Goal: Information Seeking & Learning: Learn about a topic

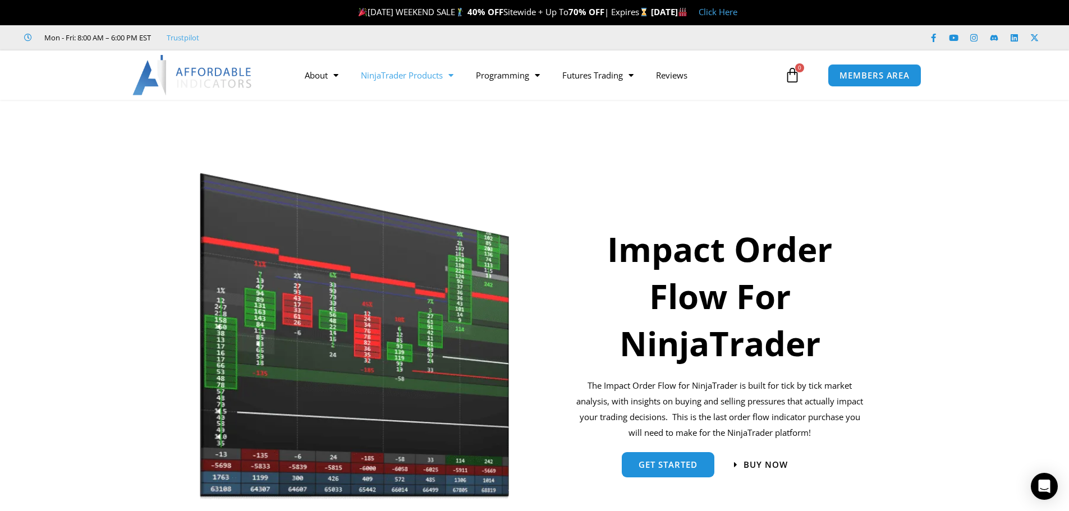
click at [399, 76] on link "NinjaTrader Products" at bounding box center [407, 75] width 115 height 26
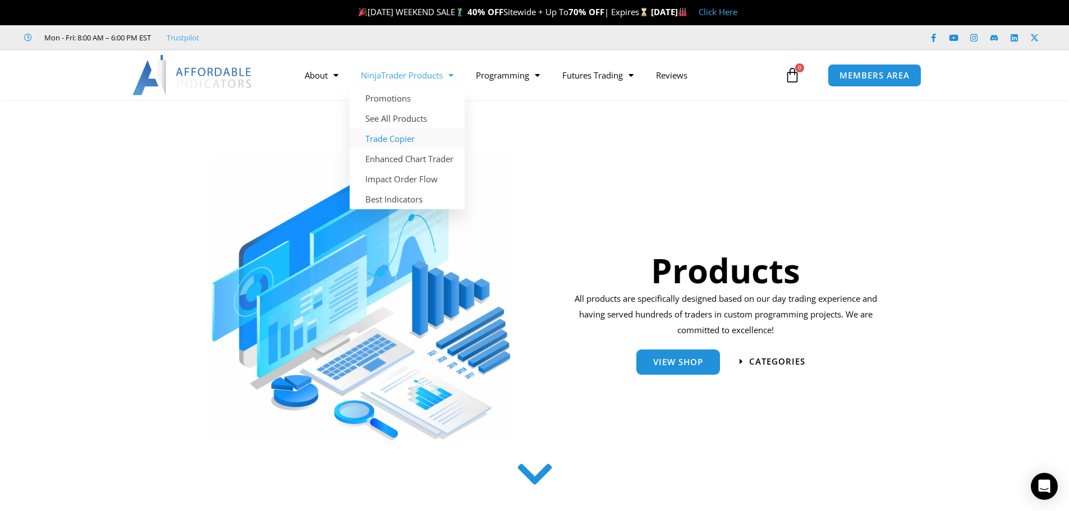
click at [396, 145] on link "Trade Copier" at bounding box center [407, 139] width 115 height 20
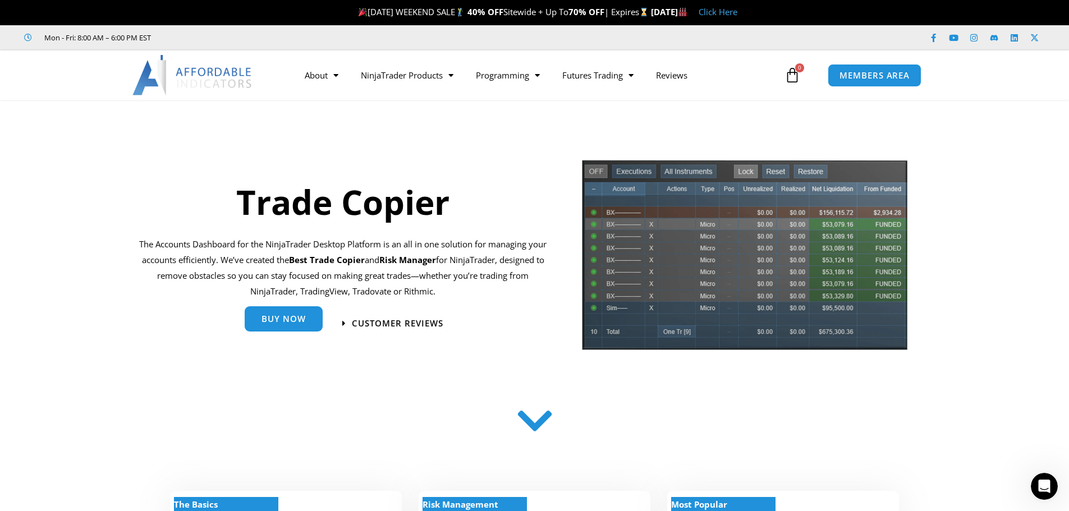
click at [294, 322] on span "Buy Now" at bounding box center [284, 319] width 44 height 8
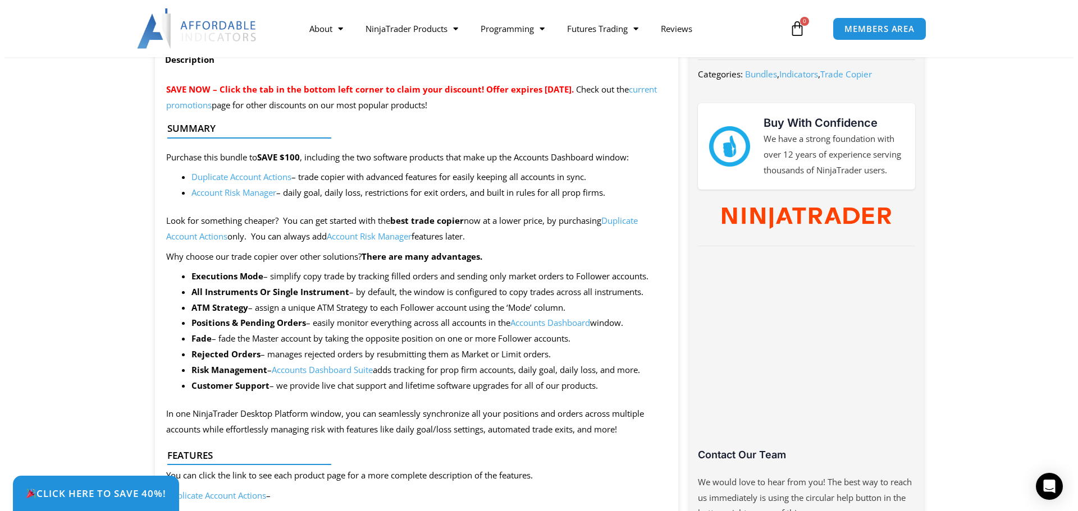
scroll to position [524, 0]
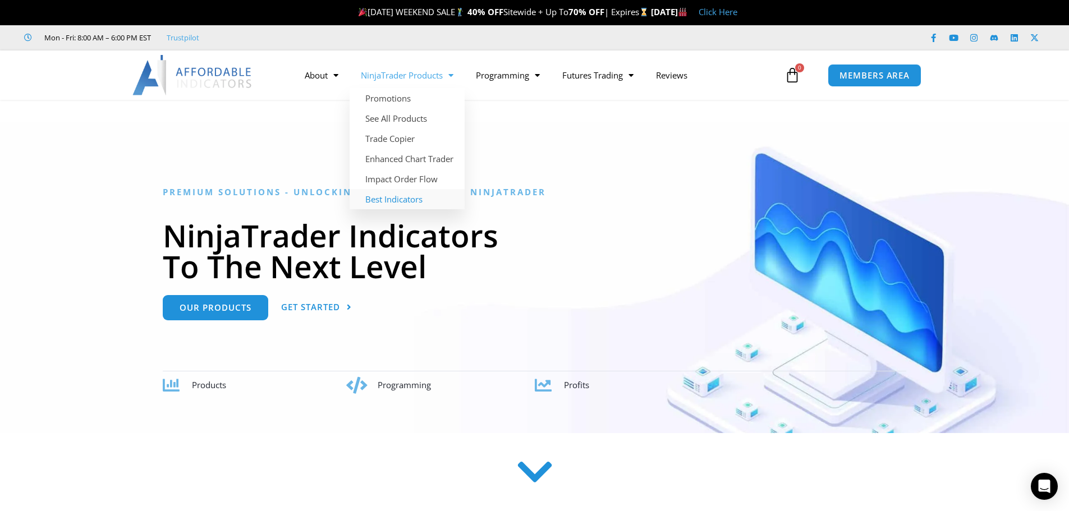
click at [386, 200] on link "Best Indicators" at bounding box center [407, 199] width 115 height 20
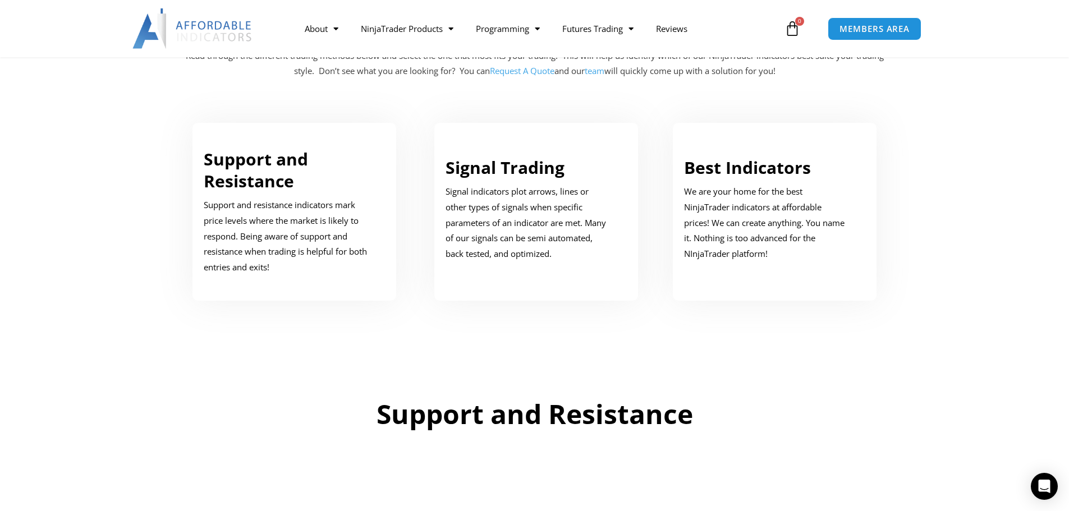
scroll to position [599, 0]
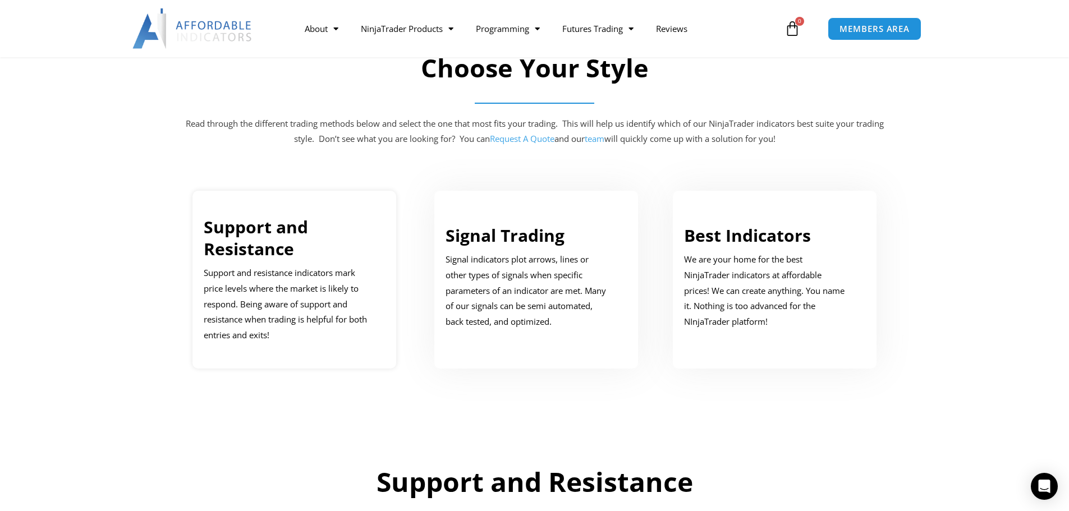
click at [244, 241] on link "Support and Resistance" at bounding box center [256, 238] width 104 height 45
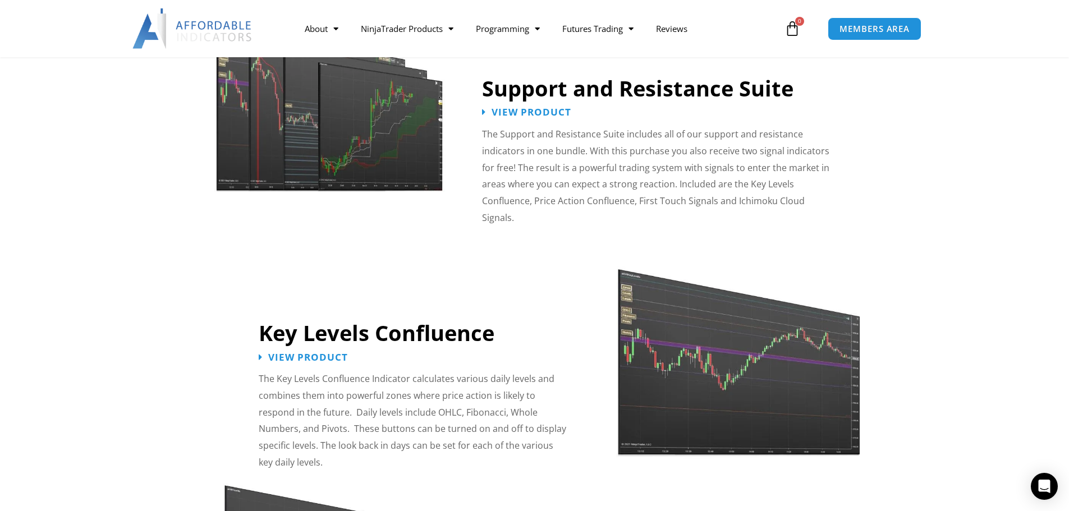
scroll to position [1108, 0]
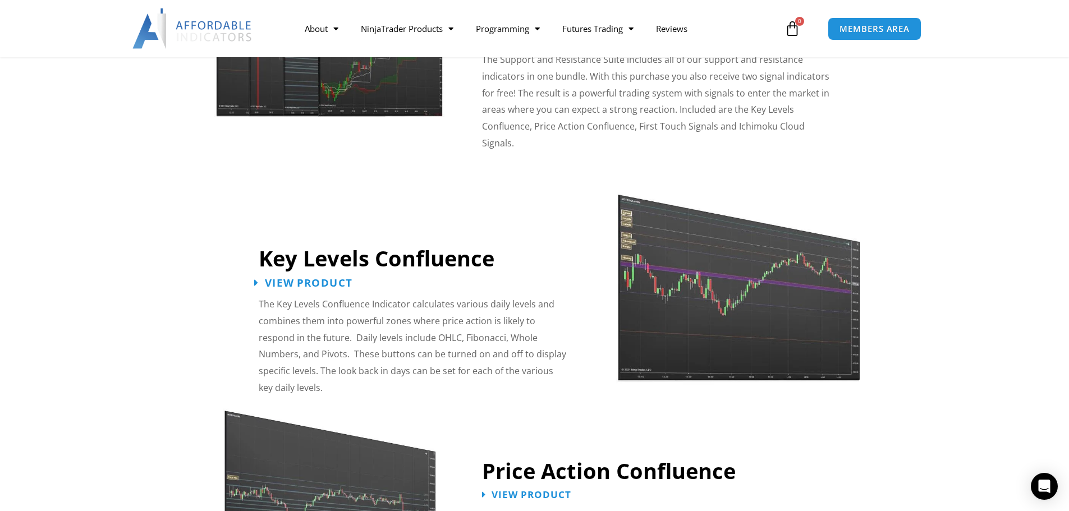
click at [301, 277] on span "View Product" at bounding box center [309, 282] width 88 height 11
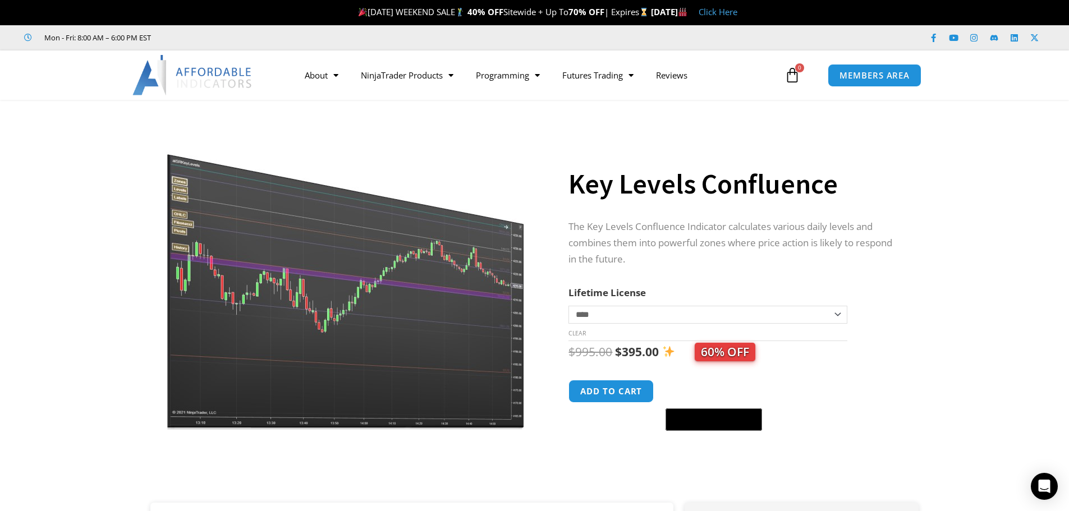
click at [836, 314] on select "**********" at bounding box center [708, 315] width 278 height 18
click at [840, 317] on select "**********" at bounding box center [708, 315] width 278 height 18
click at [569, 306] on select "**********" at bounding box center [708, 315] width 278 height 18
click at [841, 315] on select "**********" at bounding box center [708, 315] width 278 height 18
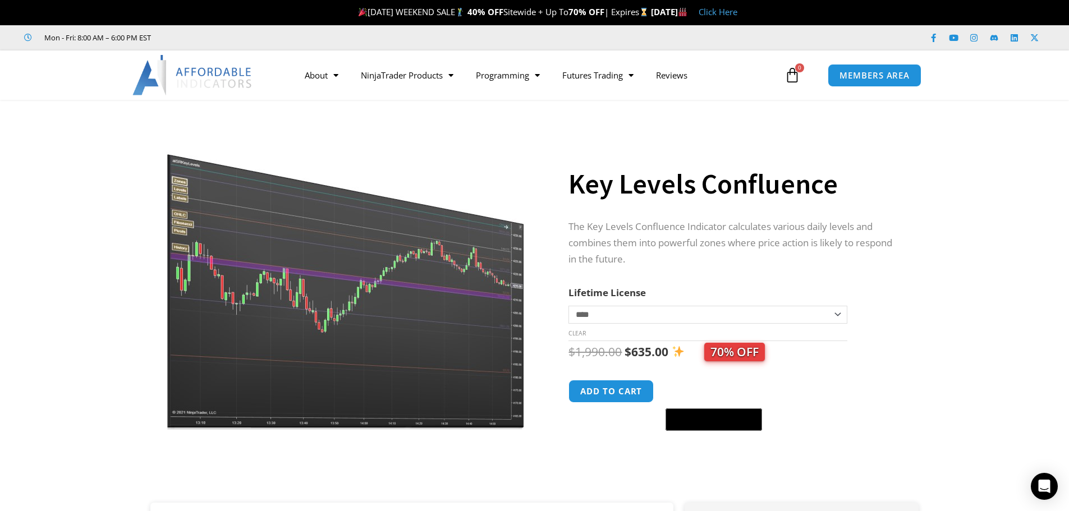
select select "*"
click at [569, 306] on select "**********" at bounding box center [708, 315] width 278 height 18
click at [186, 250] on img at bounding box center [346, 275] width 361 height 310
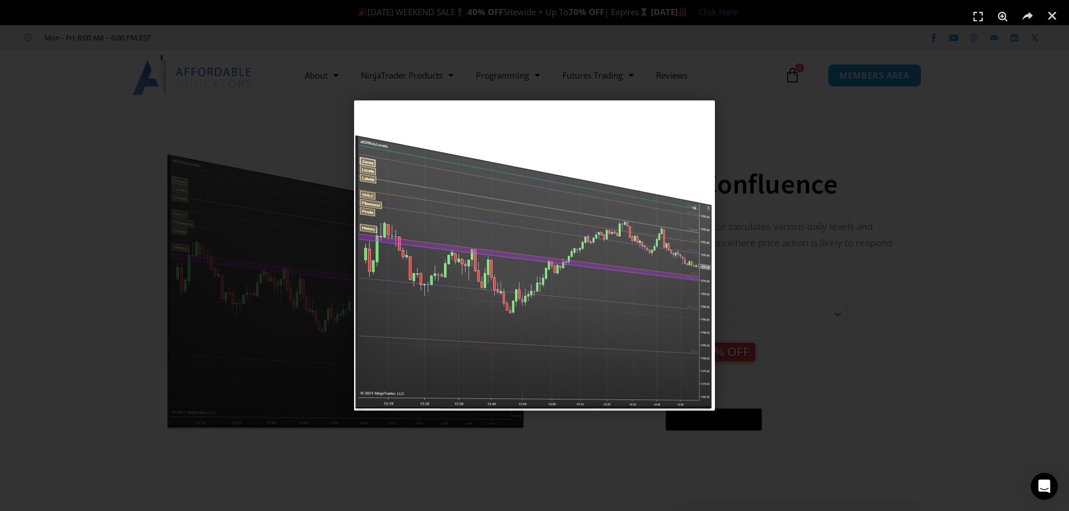
click at [414, 218] on img "1 / 1" at bounding box center [534, 255] width 361 height 310
click at [175, 250] on div "1 / 1" at bounding box center [534, 255] width 991 height 433
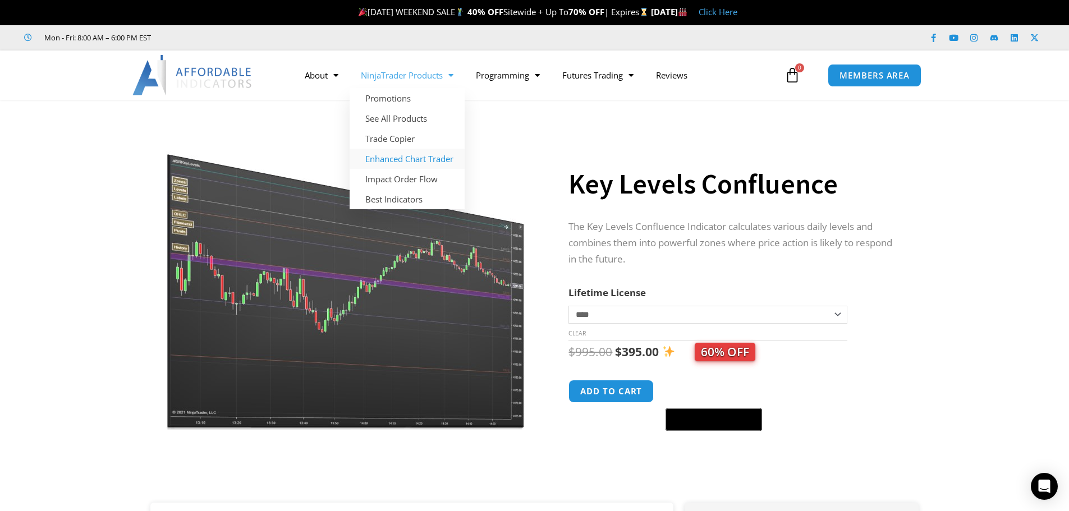
click at [409, 158] on link "Enhanced Chart Trader" at bounding box center [407, 159] width 115 height 20
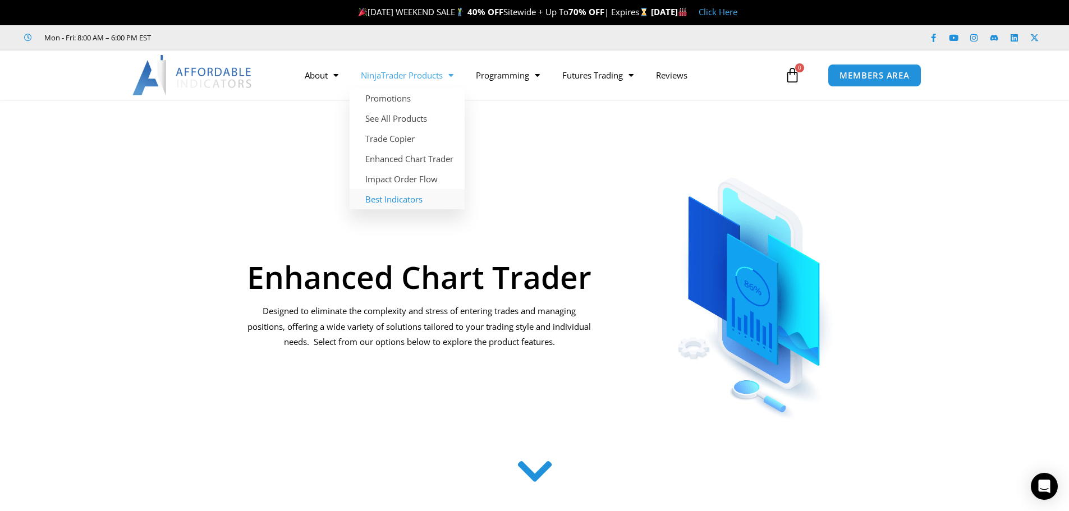
click at [397, 196] on link "Best Indicators" at bounding box center [407, 199] width 115 height 20
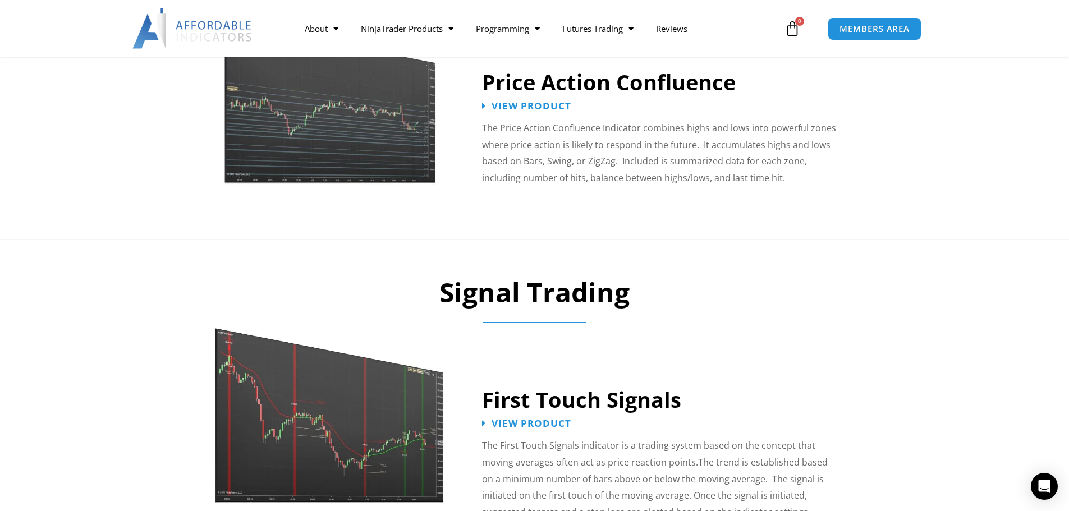
scroll to position [1572, 0]
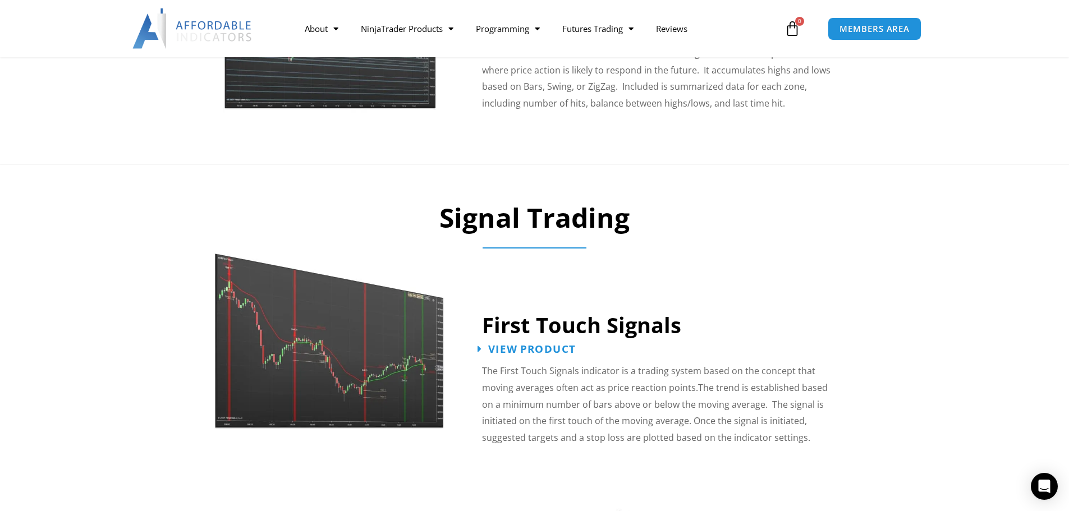
click at [531, 344] on span "View Product" at bounding box center [532, 349] width 88 height 11
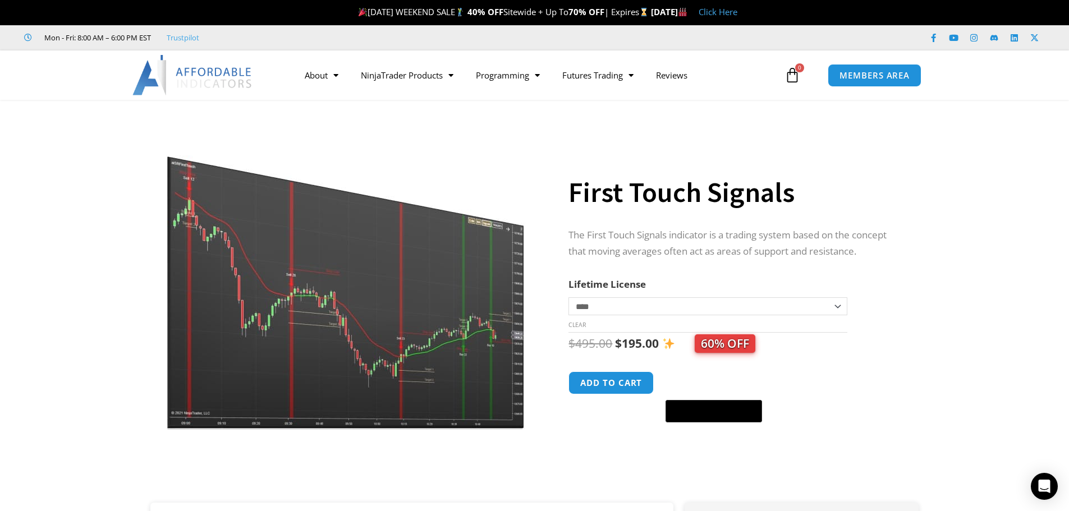
click at [291, 290] on img at bounding box center [346, 275] width 361 height 310
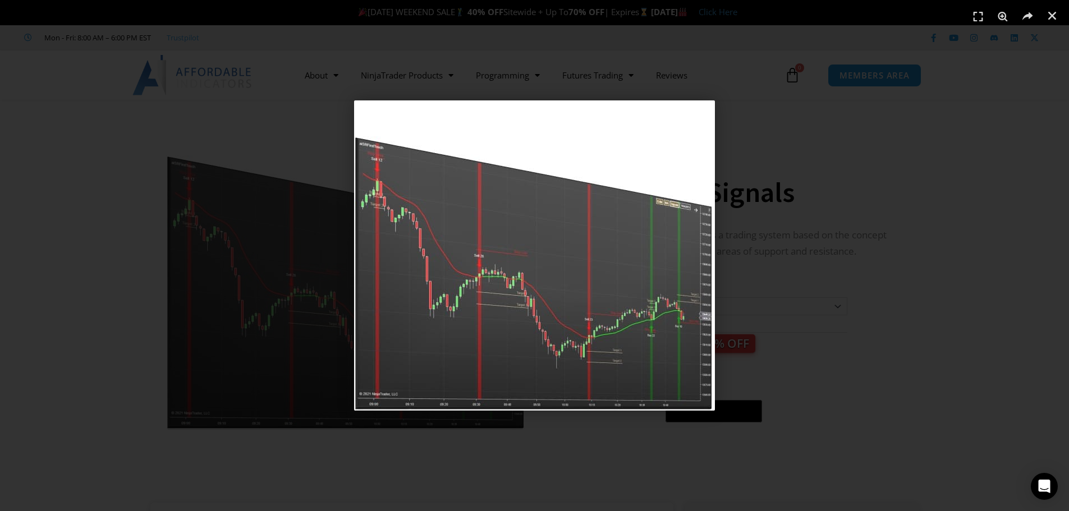
click at [520, 296] on img "1 / 1" at bounding box center [534, 255] width 361 height 310
click at [865, 376] on div "1 / 1" at bounding box center [534, 255] width 991 height 433
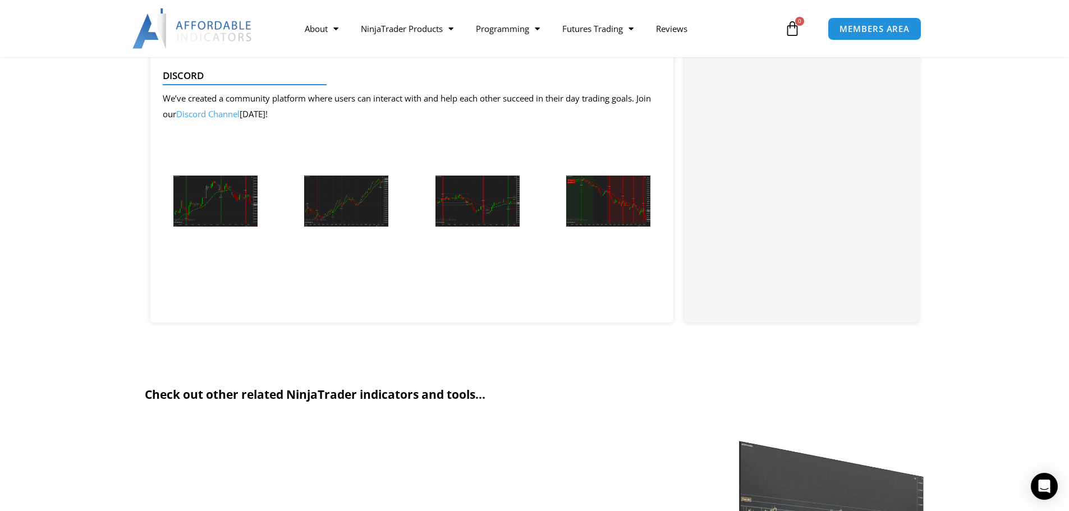
scroll to position [1123, 0]
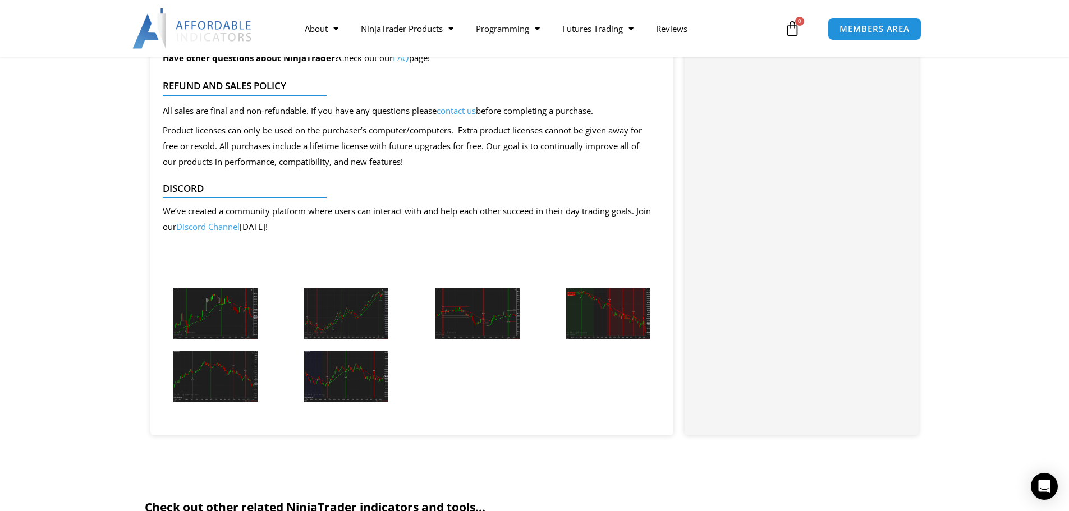
click at [208, 304] on img at bounding box center [215, 314] width 84 height 51
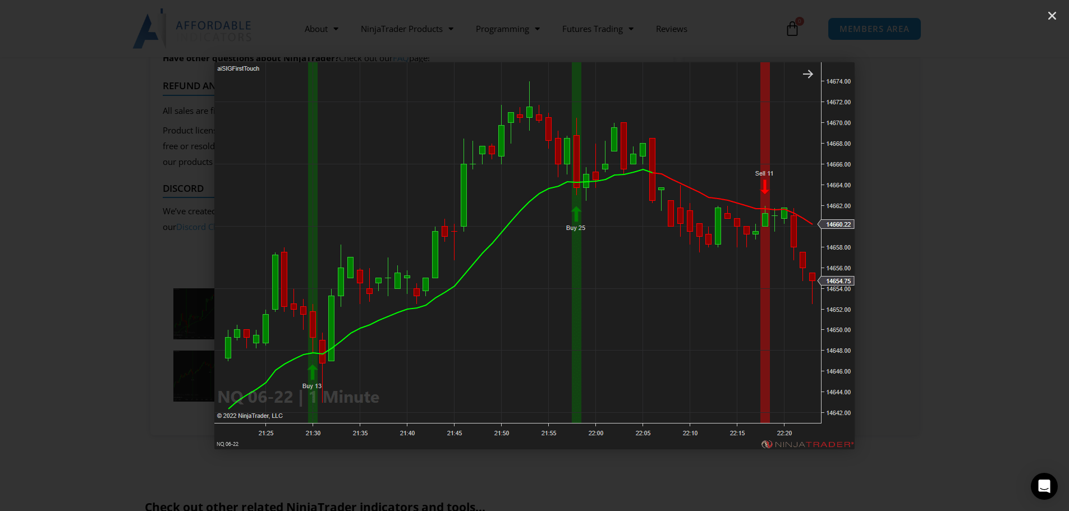
click at [992, 259] on icon "Next slide" at bounding box center [989, 256] width 14 height 14
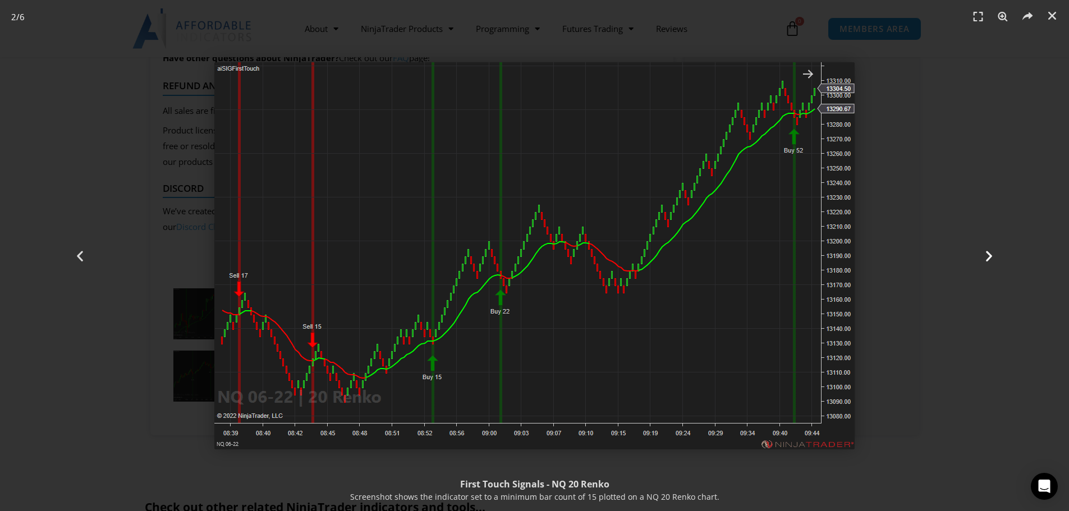
click at [992, 259] on icon "Next slide" at bounding box center [989, 256] width 14 height 14
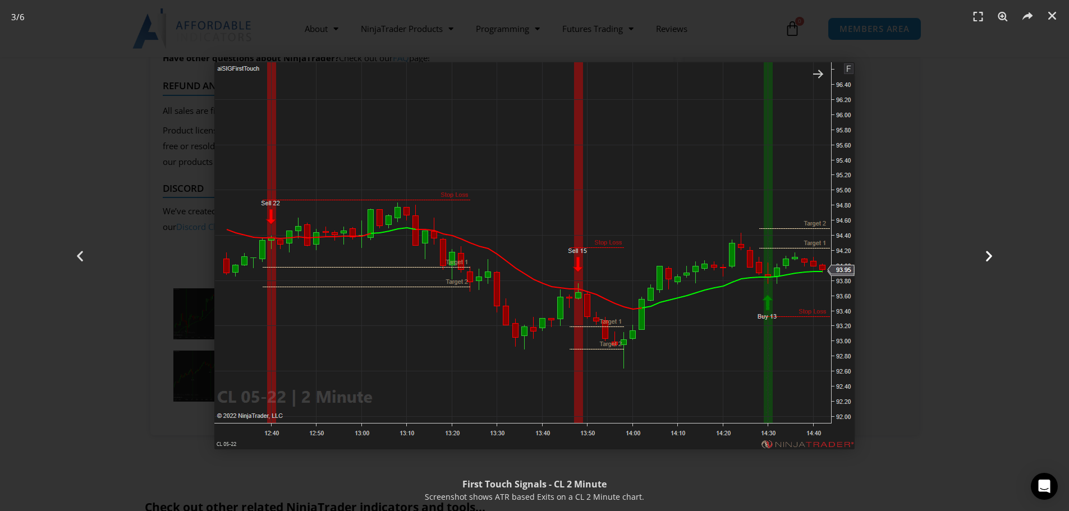
click at [992, 259] on icon "Next slide" at bounding box center [989, 256] width 14 height 14
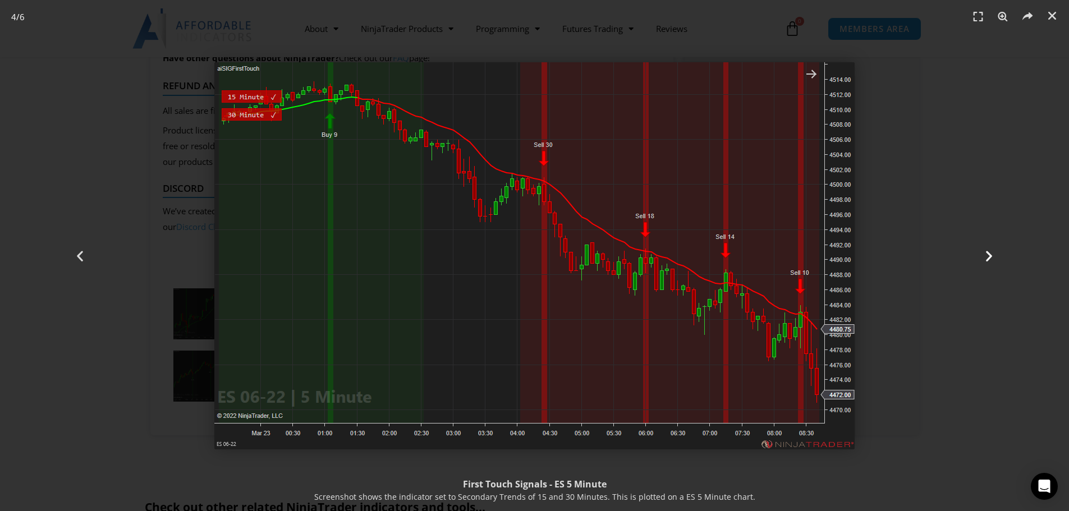
click at [939, 282] on div "Next" at bounding box center [989, 255] width 161 height 511
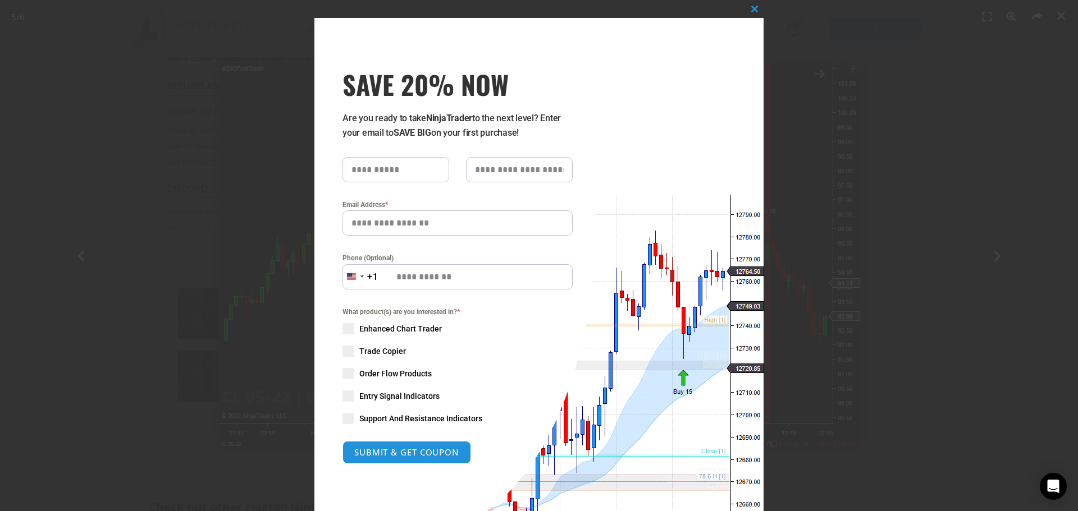
click at [1062, 21] on div "Close this module SAVE 20% NOW Are you ready to take NinjaTrader to the next le…" at bounding box center [539, 255] width 1078 height 511
